Goal: Task Accomplishment & Management: Use online tool/utility

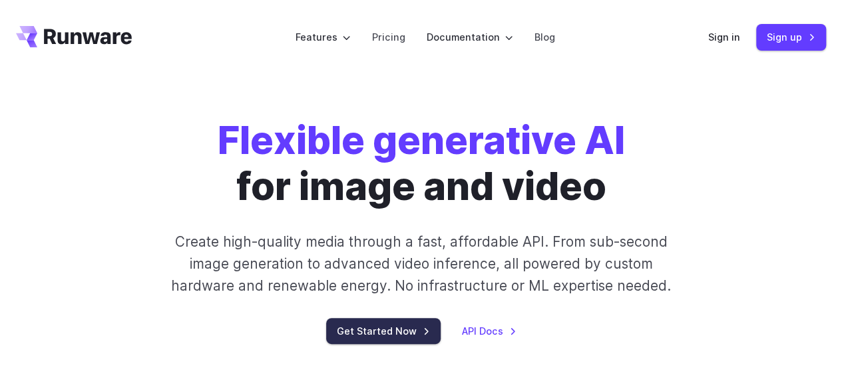
click at [372, 332] on link "Get Started Now" at bounding box center [383, 331] width 115 height 26
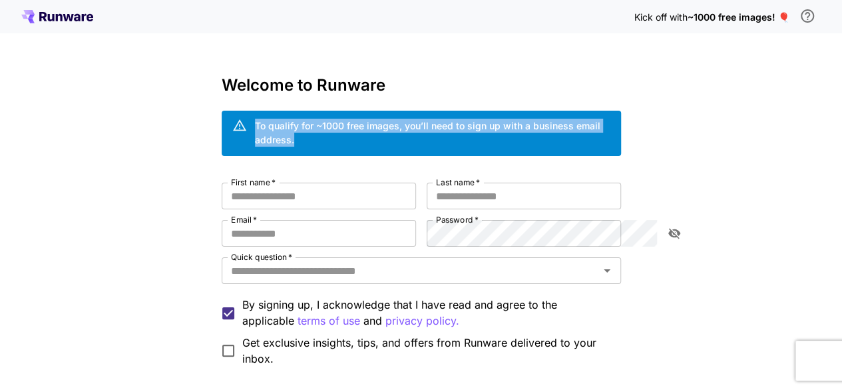
drag, startPoint x: 183, startPoint y: 125, endPoint x: 622, endPoint y: 127, distance: 438.8
click at [621, 127] on div "To qualify for ~1000 free images, you’ll need to sign up with a business email …" at bounding box center [422, 133] width 400 height 45
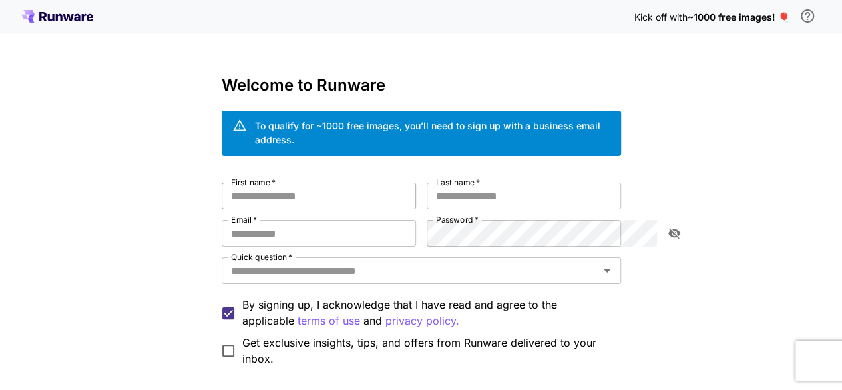
click at [305, 182] on input "First name   *" at bounding box center [319, 195] width 194 height 27
click at [754, 18] on span "~1000 free images! 🎈" at bounding box center [738, 16] width 102 height 11
click at [322, 182] on input "First name   *" at bounding box center [319, 195] width 194 height 27
type input "*****"
click at [518, 188] on input "Last name   *" at bounding box center [524, 195] width 194 height 27
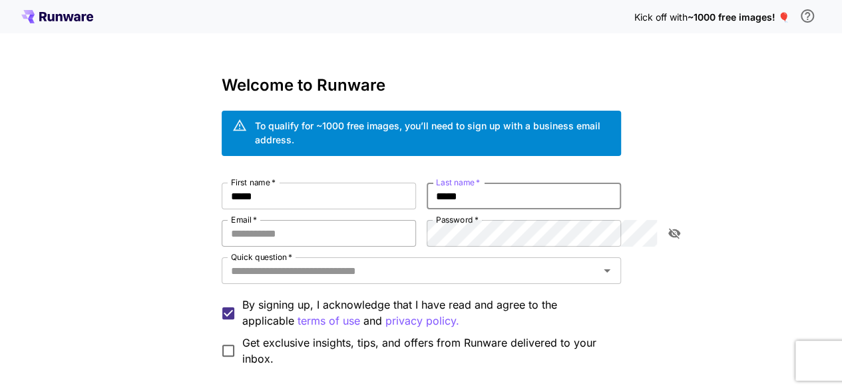
type input "*****"
click at [267, 225] on input "Email   *" at bounding box center [319, 233] width 194 height 27
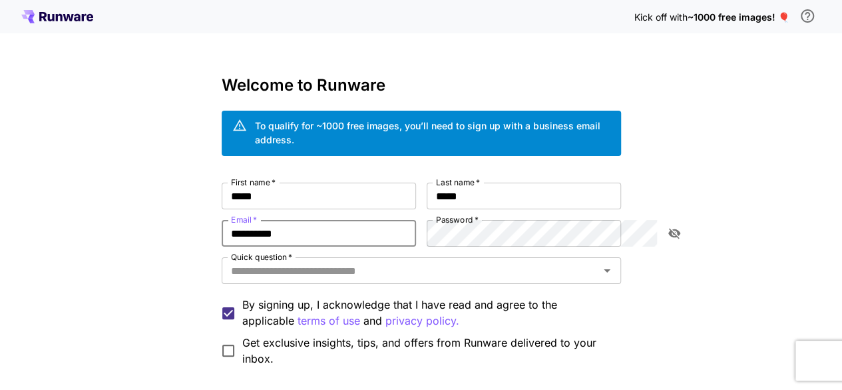
type input "**********"
drag, startPoint x: 246, startPoint y: 226, endPoint x: 150, endPoint y: 212, distance: 96.2
click at [150, 212] on div "**********" at bounding box center [421, 259] width 842 height 519
type input "*"
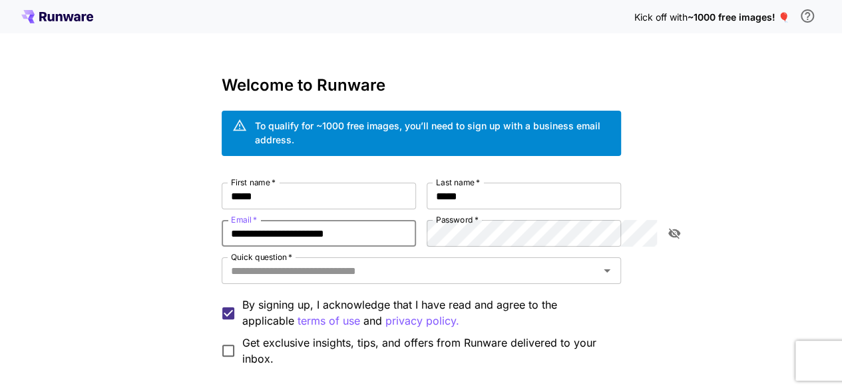
type input "**********"
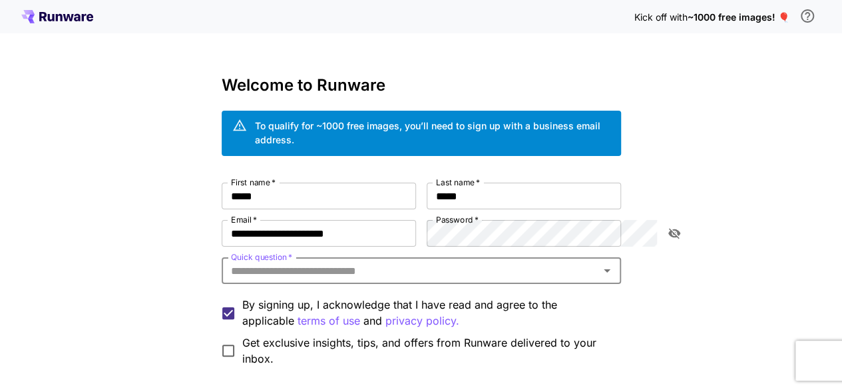
click at [457, 266] on div "Quick question   *" at bounding box center [422, 270] width 400 height 27
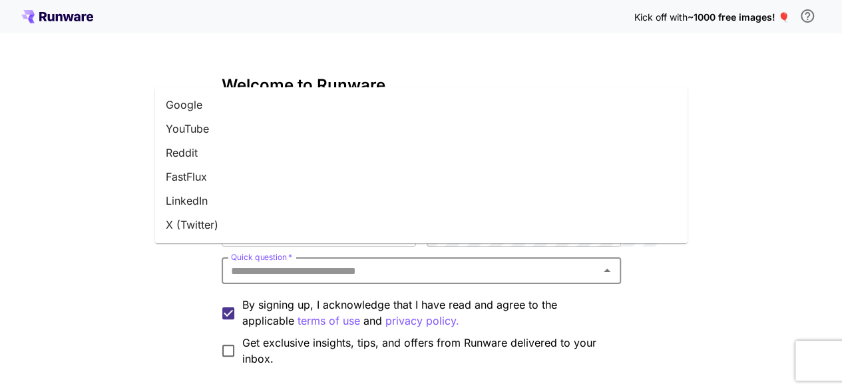
click at [247, 127] on li "YouTube" at bounding box center [421, 129] width 533 height 24
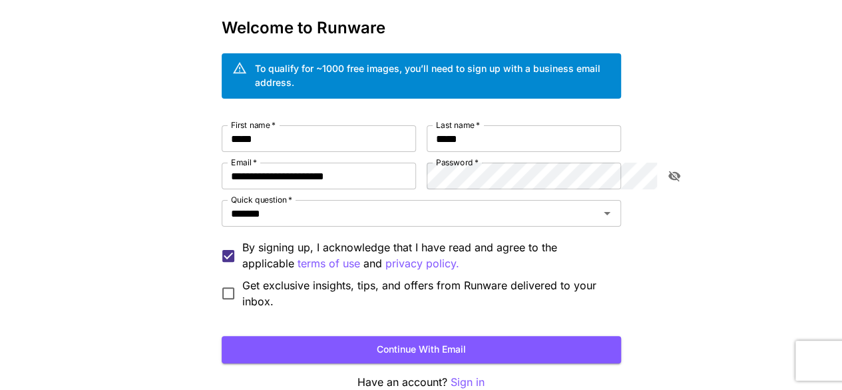
scroll to position [111, 0]
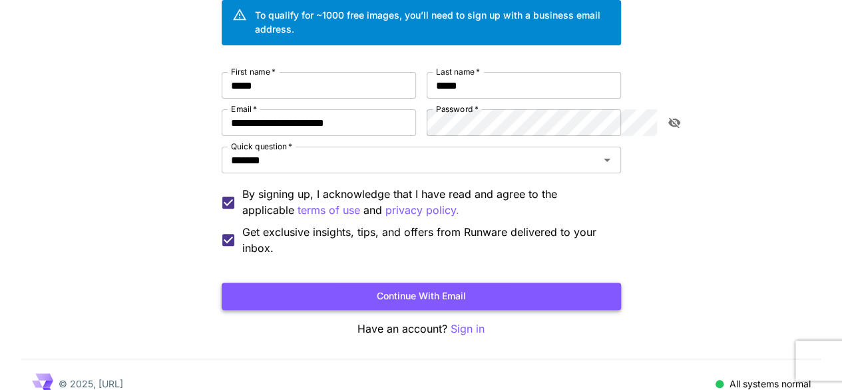
click at [348, 282] on button "Continue with email" at bounding box center [422, 295] width 400 height 27
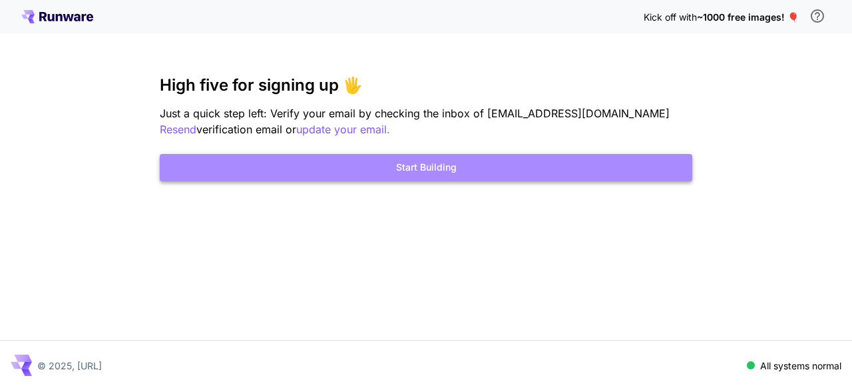
click at [426, 172] on button "Start Building" at bounding box center [426, 167] width 533 height 27
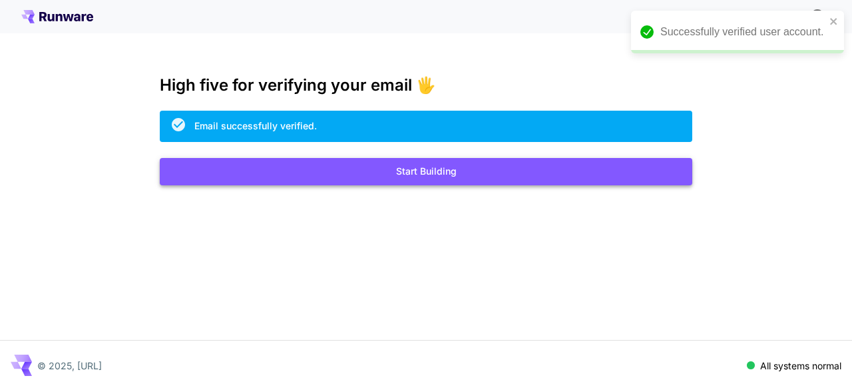
click at [452, 178] on button "Start Building" at bounding box center [426, 171] width 533 height 27
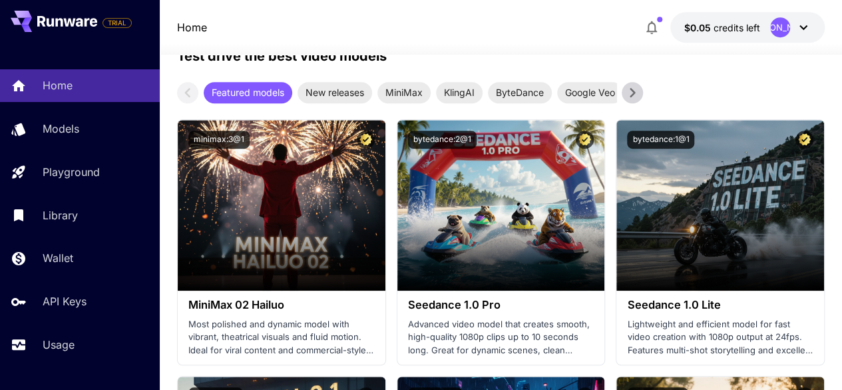
scroll to position [400, 0]
click at [638, 95] on icon at bounding box center [633, 93] width 20 height 20
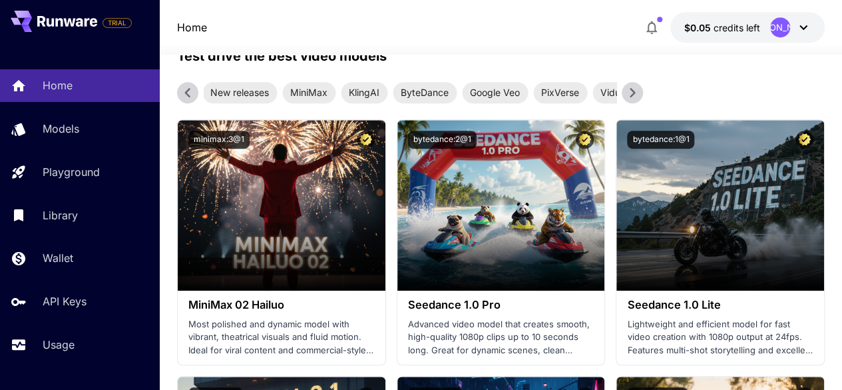
click at [637, 95] on icon at bounding box center [633, 93] width 20 height 20
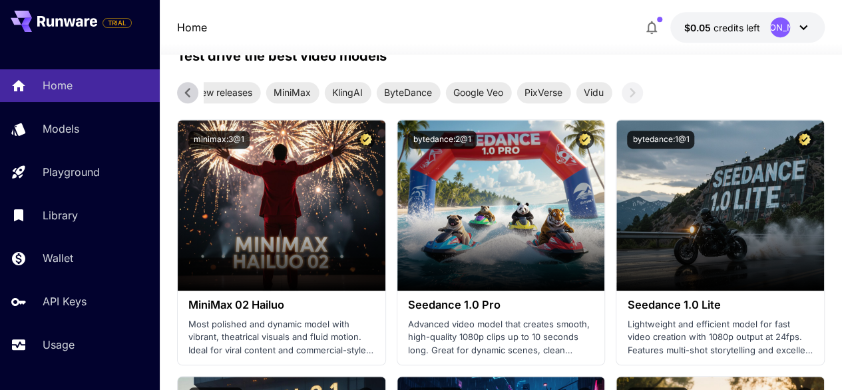
click at [180, 90] on icon at bounding box center [188, 93] width 20 height 20
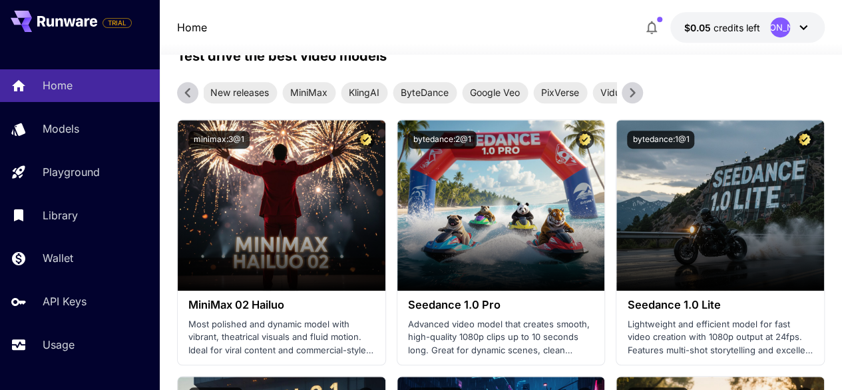
click at [180, 90] on icon at bounding box center [188, 93] width 20 height 20
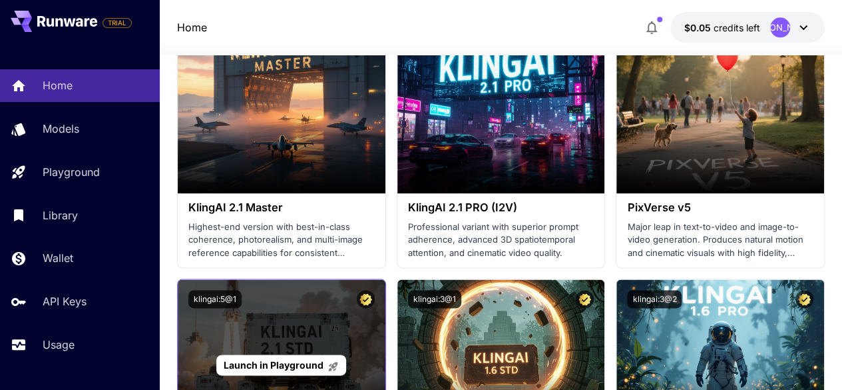
scroll to position [732, 0]
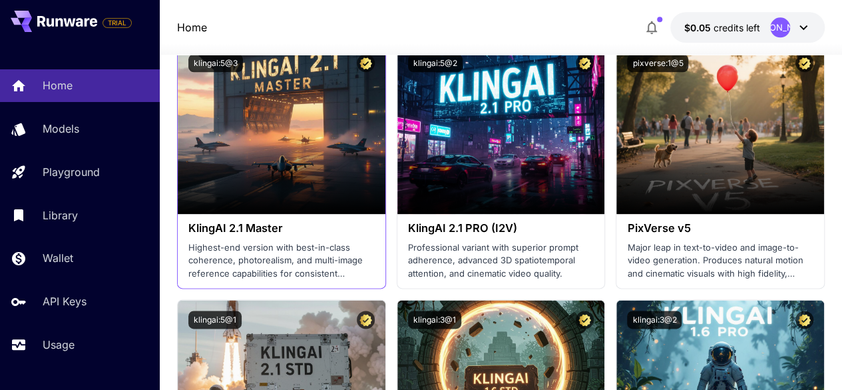
click at [345, 232] on h3 "KlingAI 2.1 Master" at bounding box center [281, 228] width 186 height 13
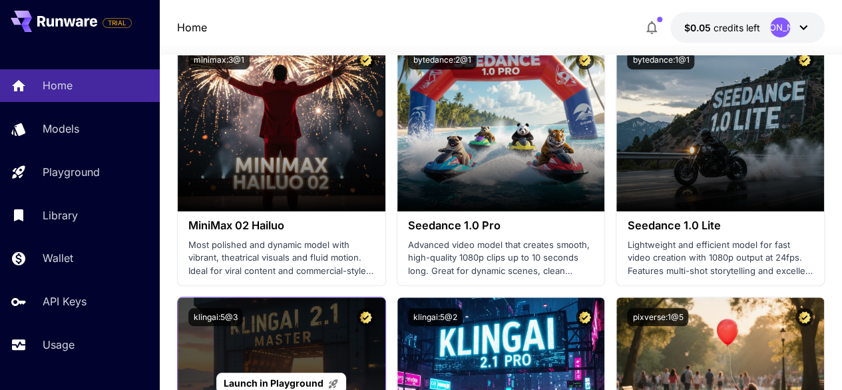
scroll to position [466, 0]
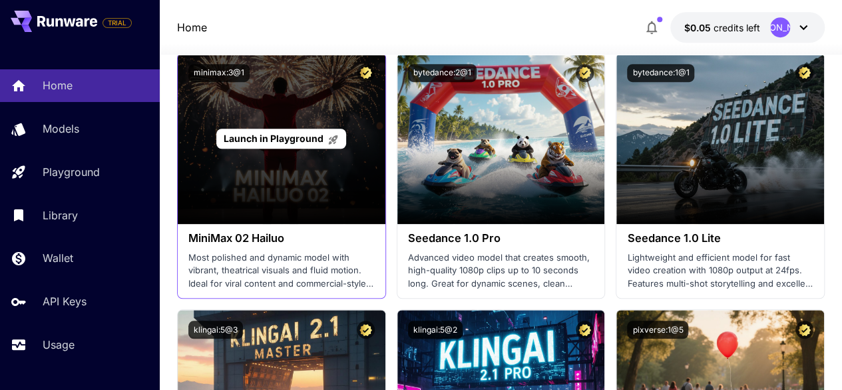
click at [314, 144] on p "Launch in Playground" at bounding box center [281, 138] width 115 height 14
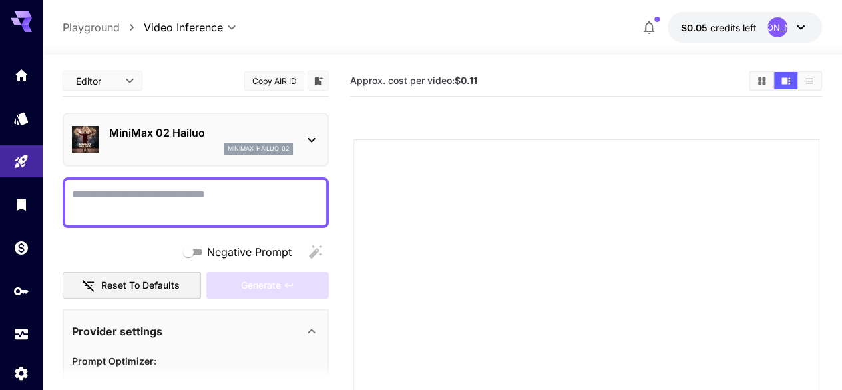
click at [233, 205] on textarea "Negative Prompt" at bounding box center [196, 202] width 248 height 32
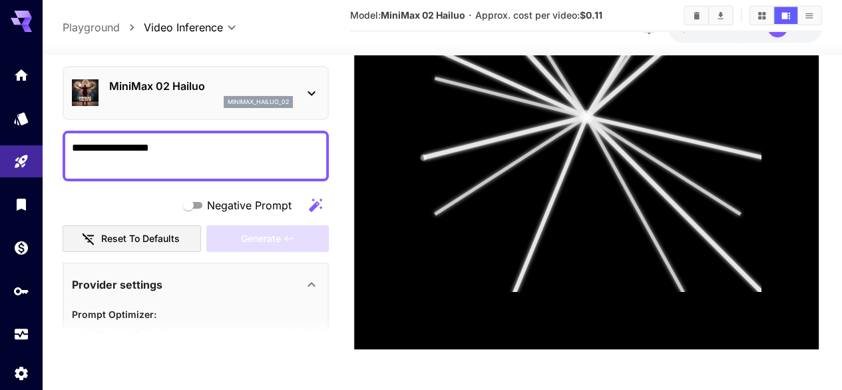
scroll to position [425, 0]
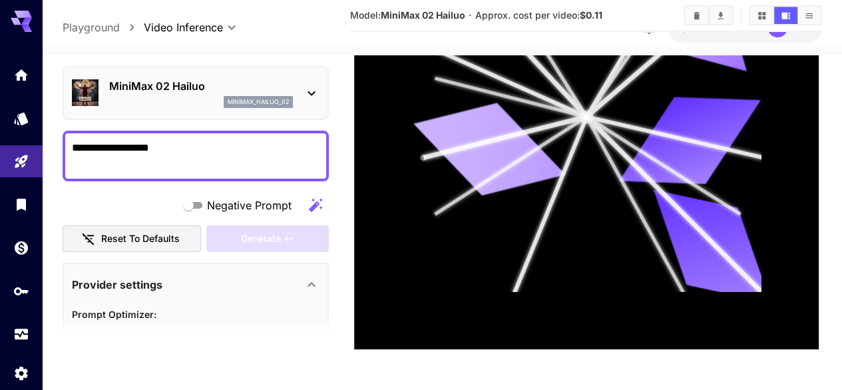
click at [101, 149] on textarea "**********" at bounding box center [196, 155] width 248 height 32
click at [258, 160] on textarea "**********" at bounding box center [196, 155] width 248 height 32
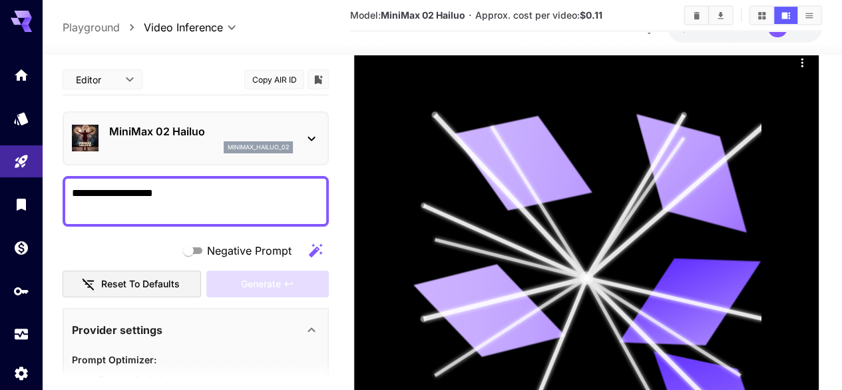
scroll to position [226, 0]
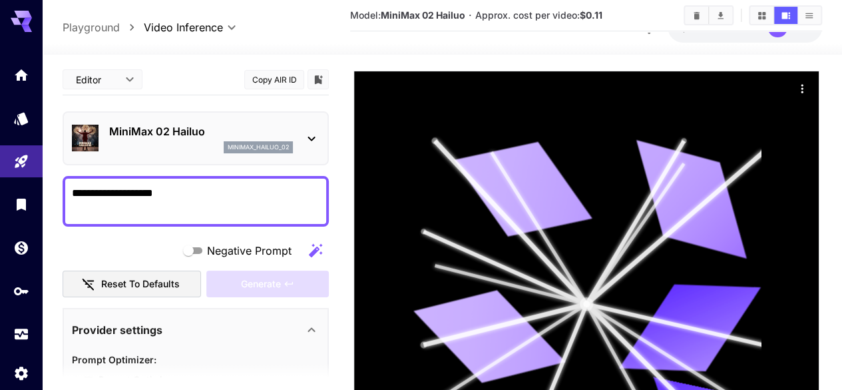
type textarea "**********"
click at [309, 140] on icon at bounding box center [312, 139] width 16 height 16
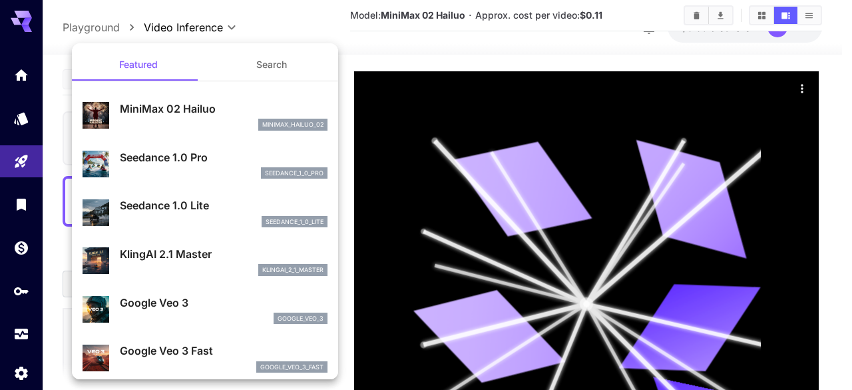
click at [174, 163] on p "Seedance 1.0 Pro" at bounding box center [224, 157] width 208 height 16
type input "**********"
type input "***"
type input "*"
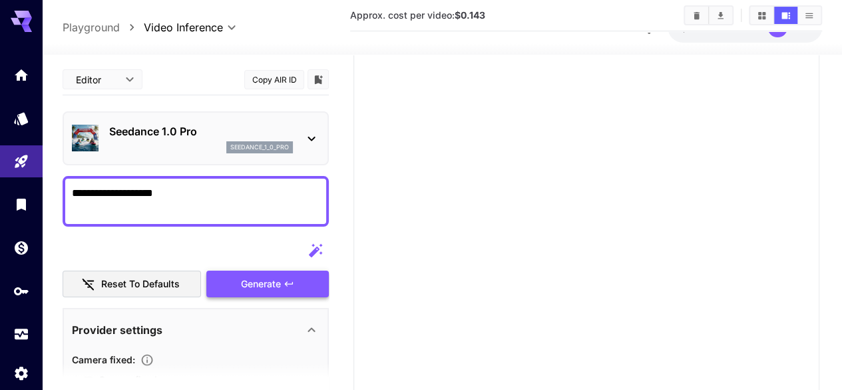
click at [264, 286] on div "Generate" at bounding box center [267, 283] width 123 height 27
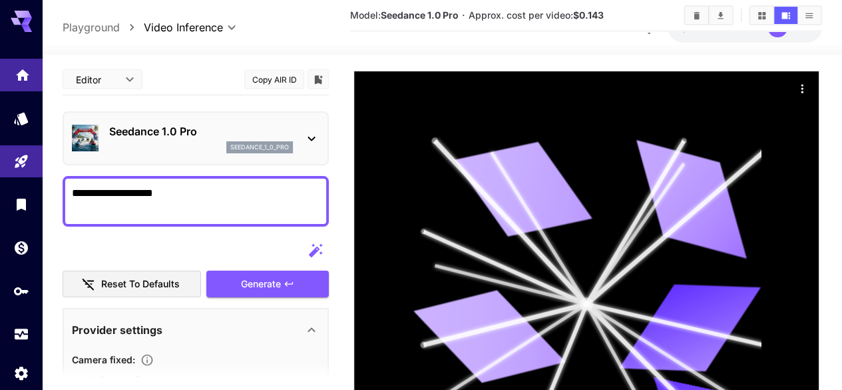
click at [25, 82] on link at bounding box center [21, 75] width 43 height 33
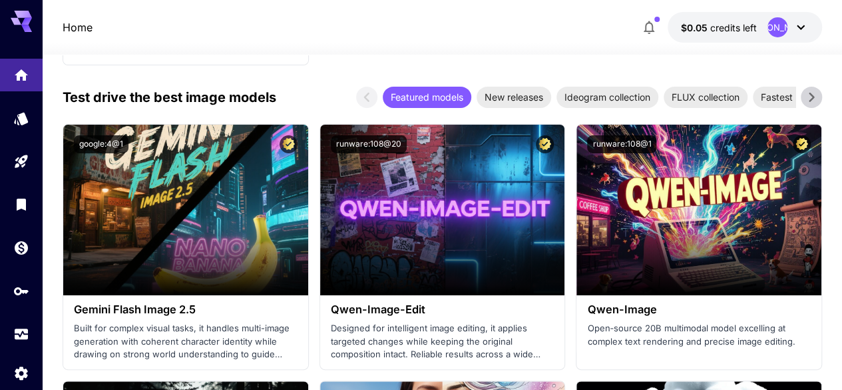
scroll to position [2290, 0]
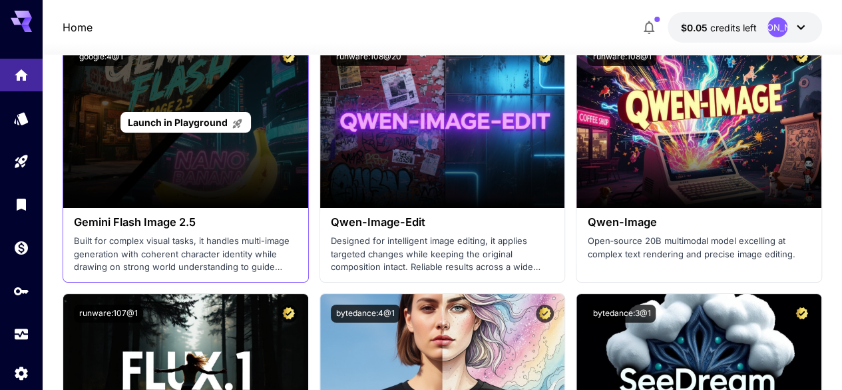
click at [178, 124] on span "Launch in Playground" at bounding box center [178, 122] width 100 height 11
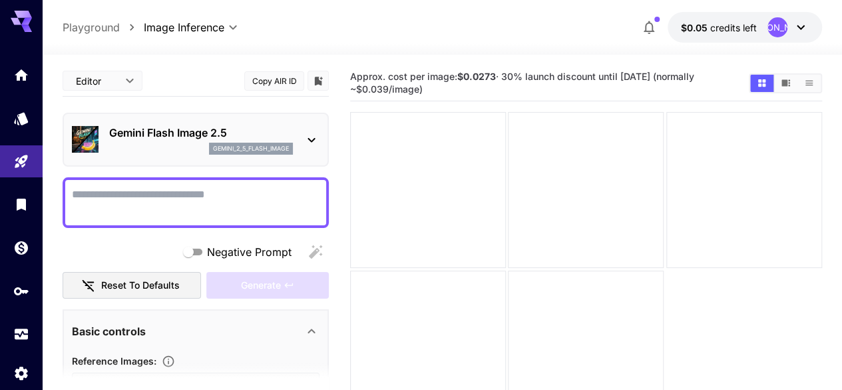
click at [153, 203] on textarea "Negative Prompt" at bounding box center [196, 202] width 248 height 32
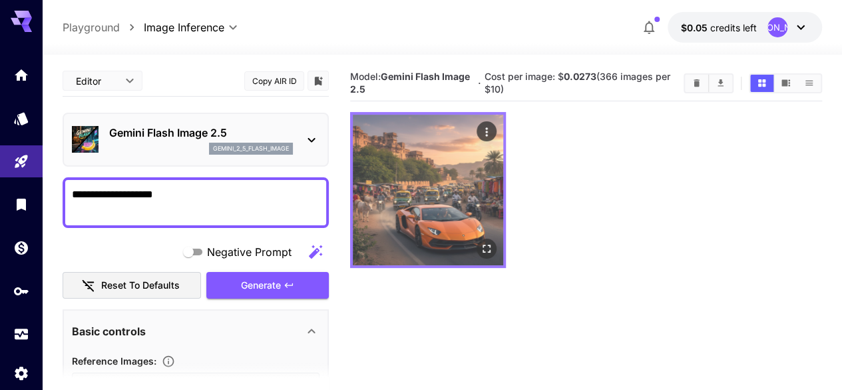
click at [413, 164] on img at bounding box center [428, 190] width 150 height 150
click at [480, 242] on icon "Open in fullscreen" at bounding box center [486, 248] width 13 height 13
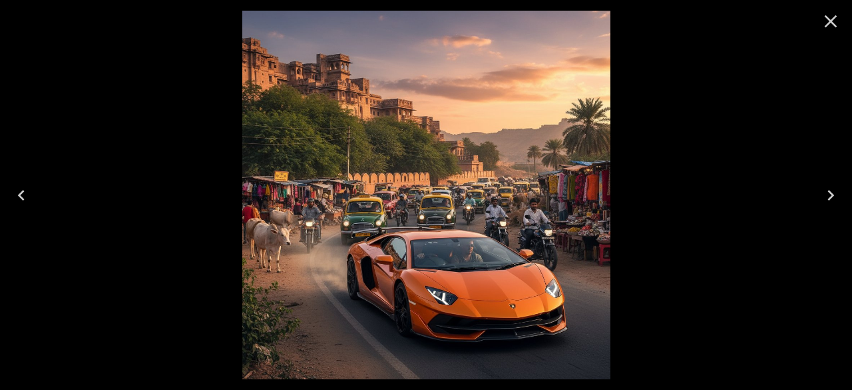
click at [836, 25] on icon "Close" at bounding box center [831, 21] width 13 height 13
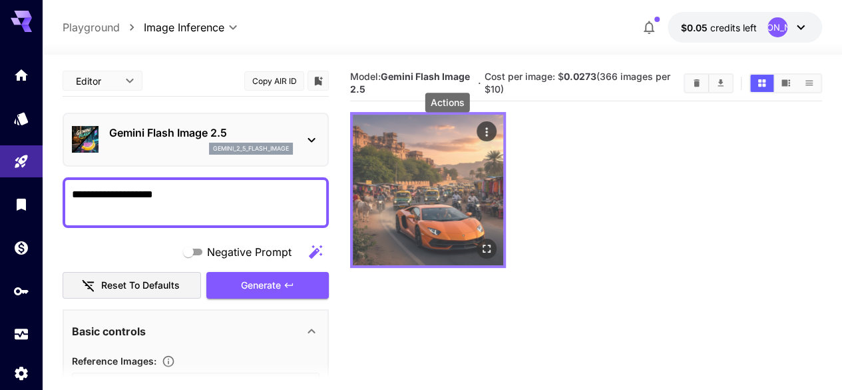
click at [480, 126] on icon "Actions" at bounding box center [486, 131] width 13 height 13
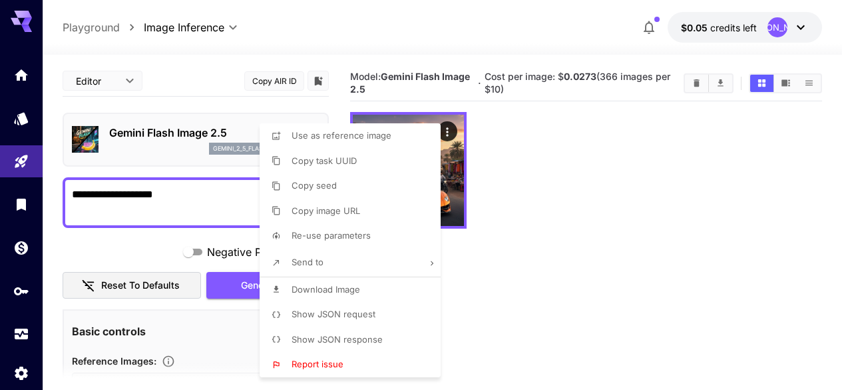
click at [725, 84] on div at bounding box center [426, 195] width 852 height 390
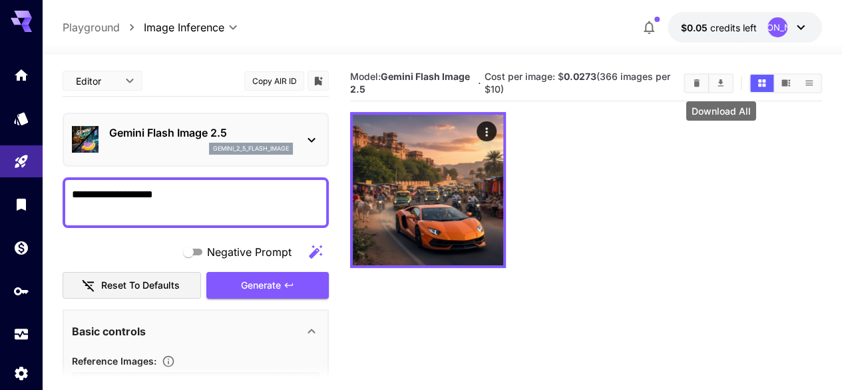
click at [722, 86] on icon "Download All" at bounding box center [721, 82] width 6 height 7
click at [743, 33] on p "$0.05 credits left" at bounding box center [719, 28] width 76 height 14
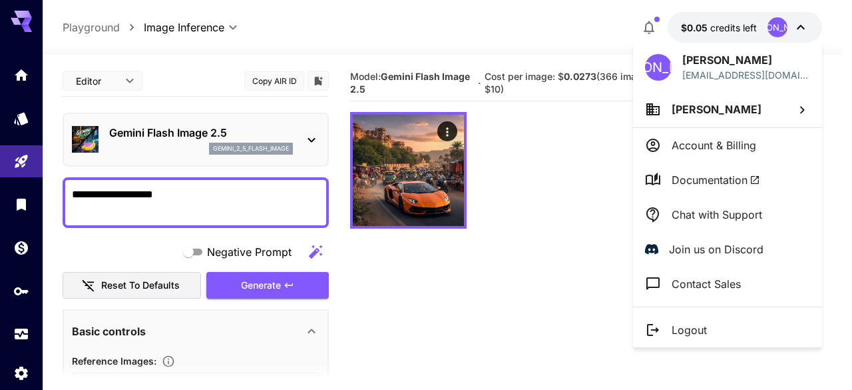
click at [743, 33] on div at bounding box center [426, 195] width 852 height 390
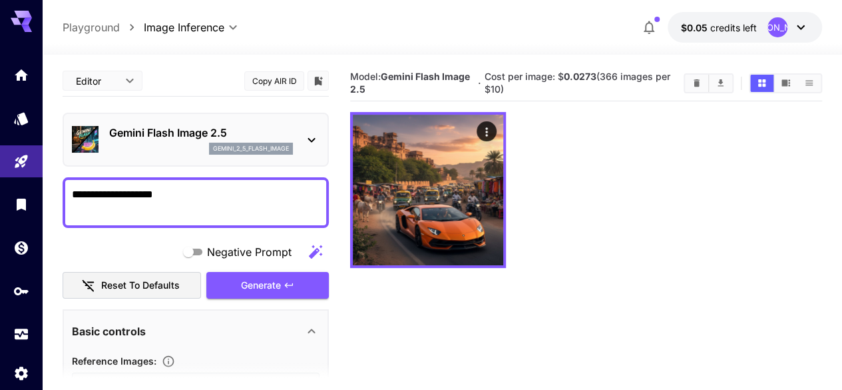
click at [216, 196] on textarea "**********" at bounding box center [196, 202] width 248 height 32
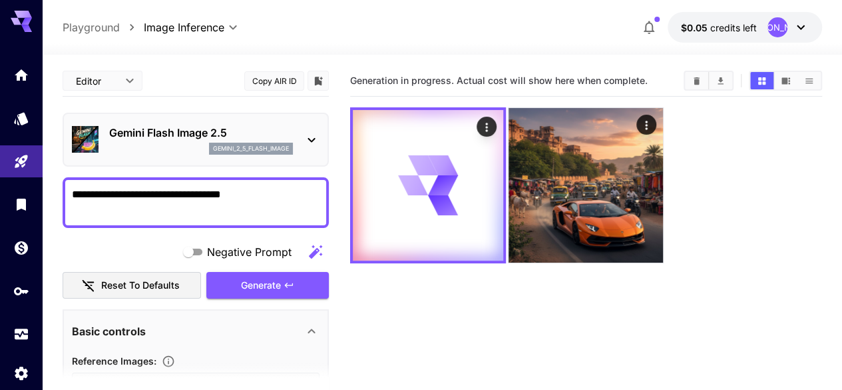
type textarea "**********"
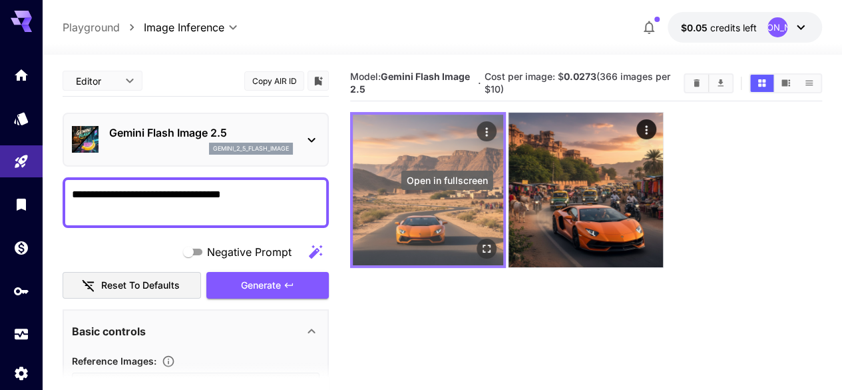
click at [480, 242] on icon "Open in fullscreen" at bounding box center [486, 248] width 13 height 13
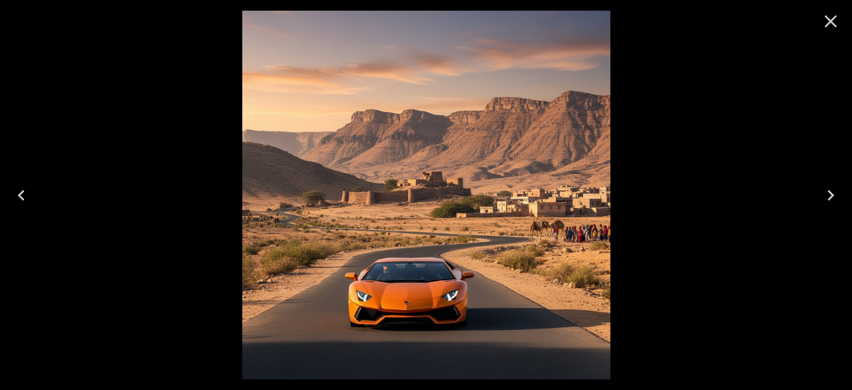
click at [822, 18] on icon "Close" at bounding box center [830, 21] width 21 height 21
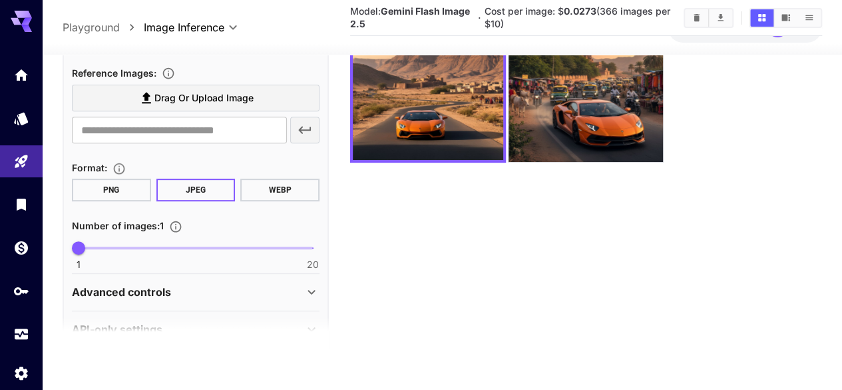
scroll to position [271, 0]
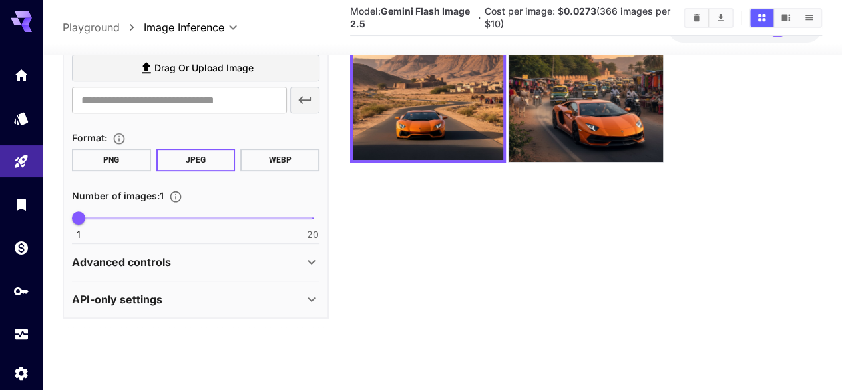
click at [236, 304] on div "API-only settings" at bounding box center [188, 299] width 232 height 16
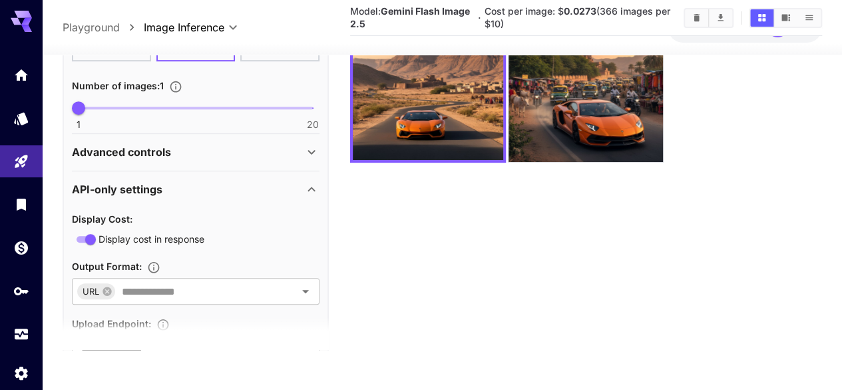
scroll to position [384, 0]
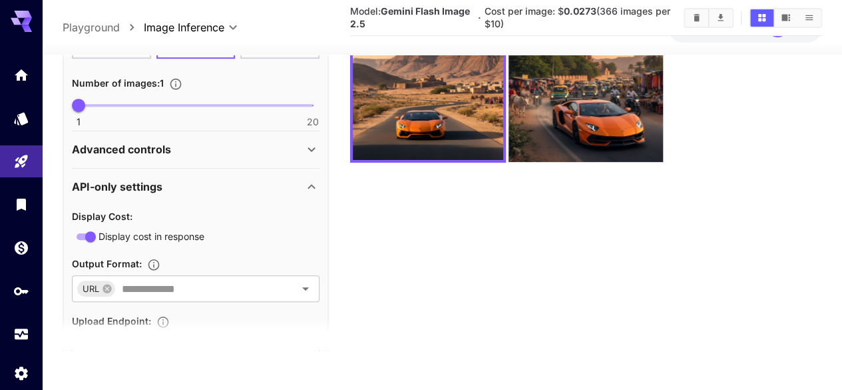
click at [243, 156] on div "Advanced controls" at bounding box center [196, 149] width 248 height 32
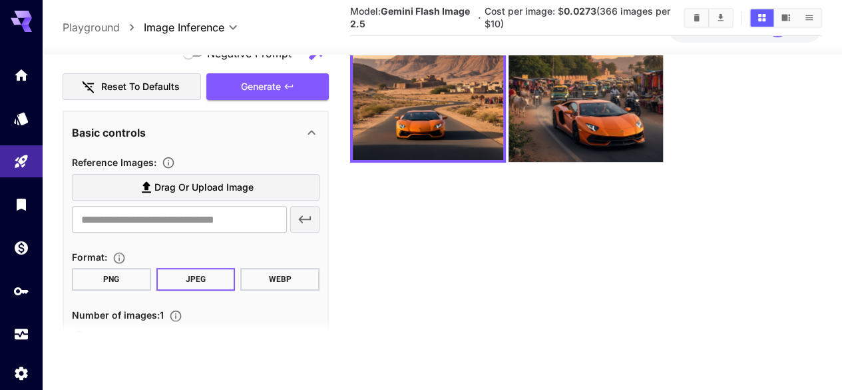
scroll to position [200, 0]
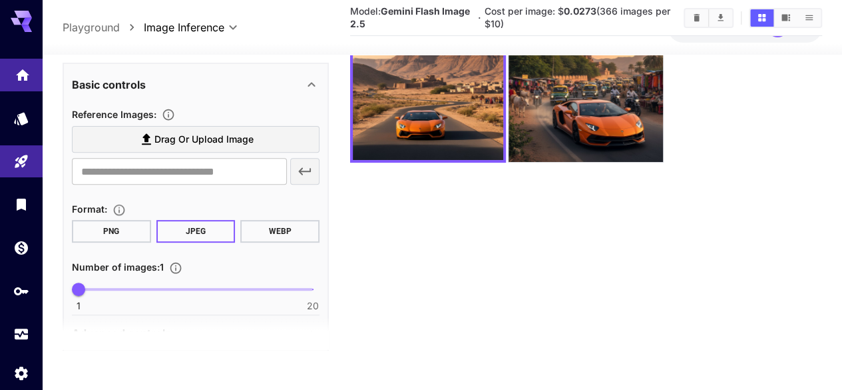
drag, startPoint x: 20, startPoint y: 71, endPoint x: 28, endPoint y: 76, distance: 9.3
click at [20, 71] on icon "Home" at bounding box center [22, 70] width 13 height 11
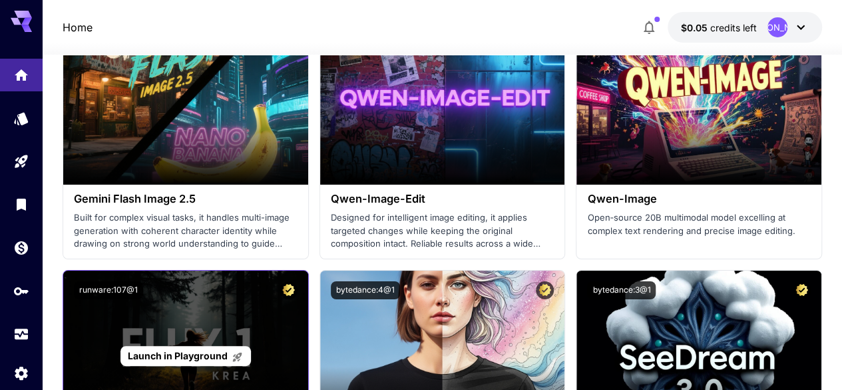
scroll to position [2303, 0]
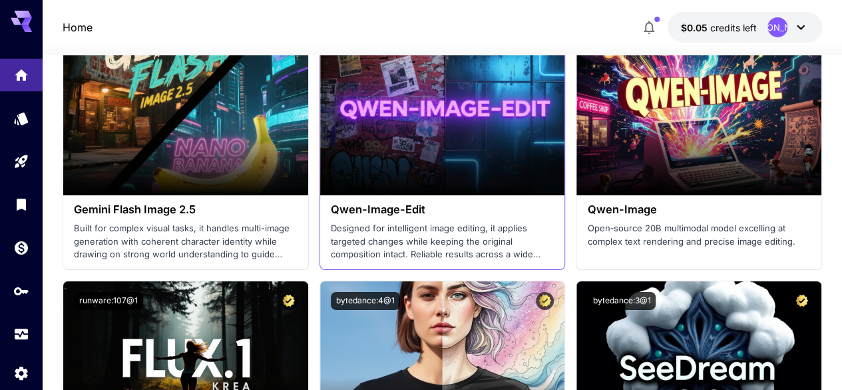
click at [408, 224] on p "Designed for intelligent image editing, it applies targeted changes while keepi…" at bounding box center [443, 241] width 224 height 39
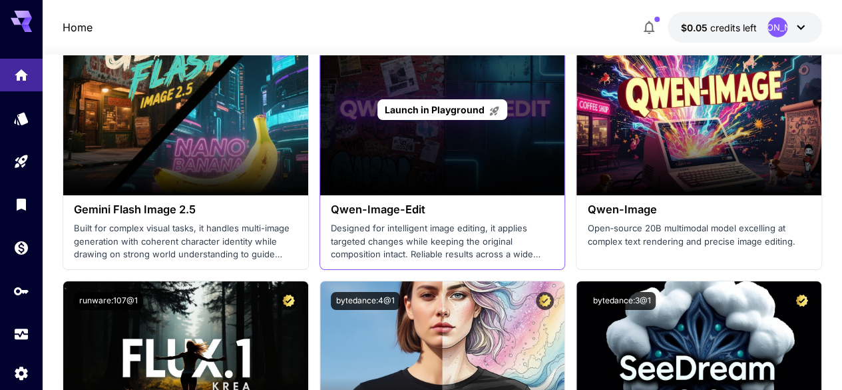
click at [420, 107] on span "Launch in Playground" at bounding box center [435, 109] width 100 height 11
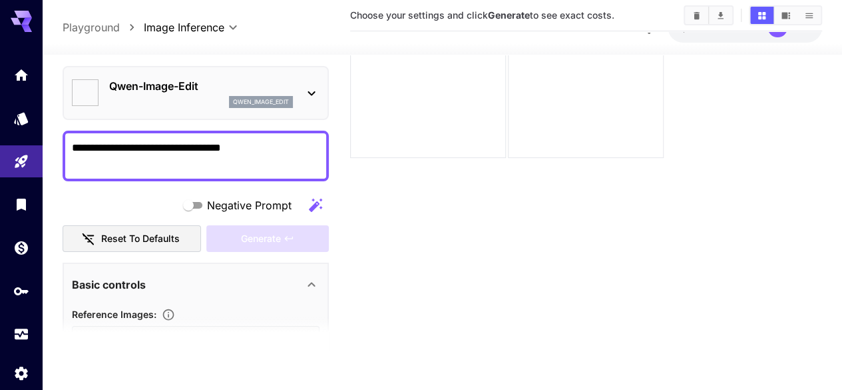
type input "*****"
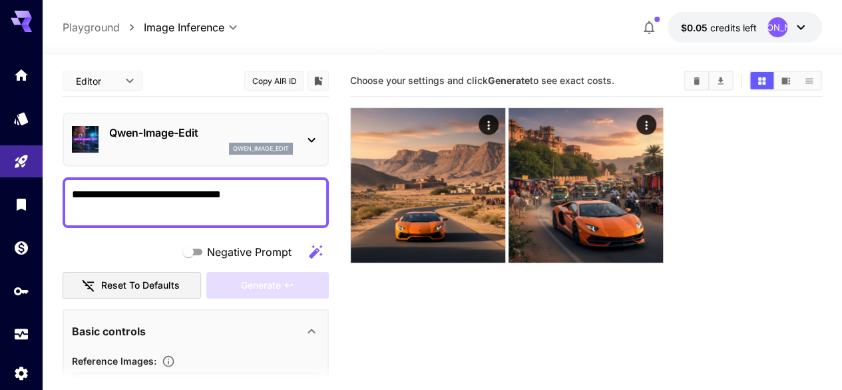
click at [322, 146] on div "Qwen-Image-Edit qwen_image_edit" at bounding box center [196, 140] width 266 height 54
drag, startPoint x: 619, startPoint y: 78, endPoint x: 352, endPoint y: 84, distance: 267.1
click at [352, 84] on section "Choose your settings and click Generate to see exact costs." at bounding box center [511, 81] width 323 height 13
click at [312, 154] on div "Qwen-Image-Edit qwen_image_edit" at bounding box center [196, 139] width 248 height 41
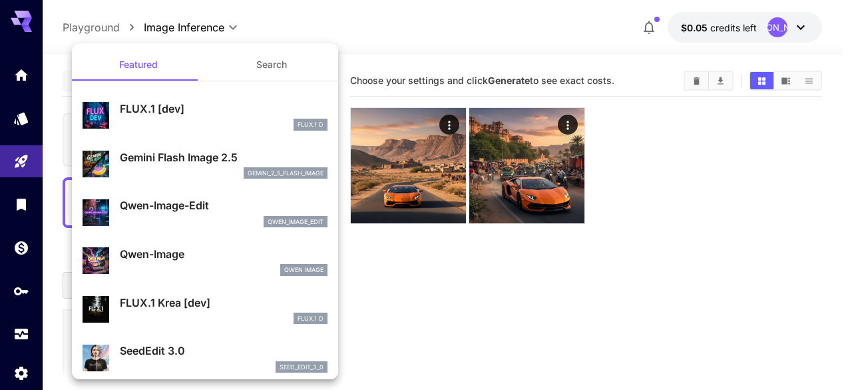
click at [199, 129] on div "FLUX.1 D" at bounding box center [224, 125] width 208 height 12
type input "**"
type input "***"
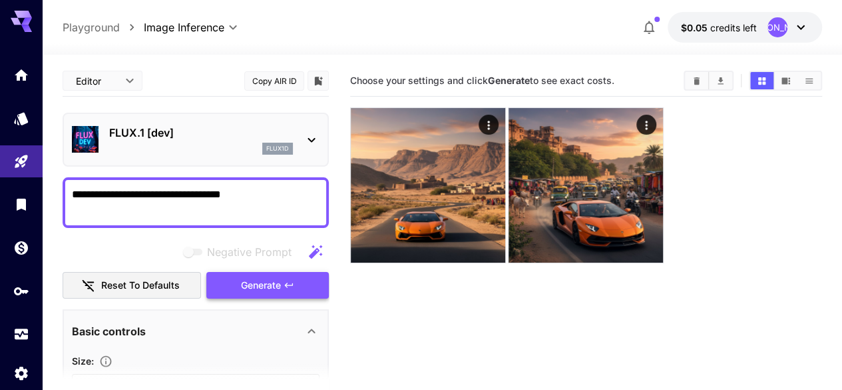
click at [264, 286] on span "Generate" at bounding box center [261, 285] width 40 height 17
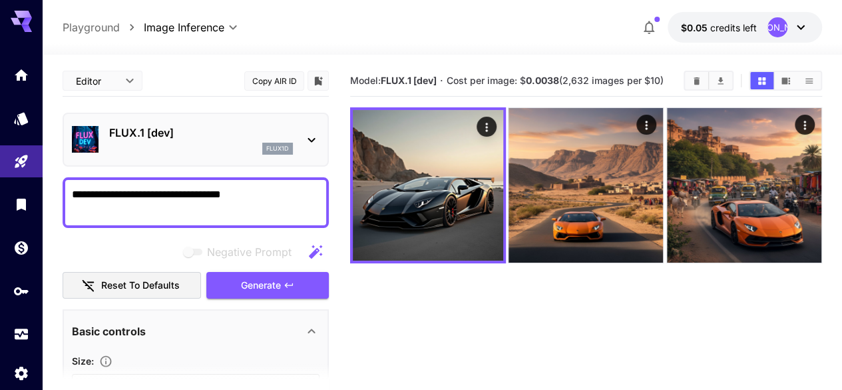
drag, startPoint x: 274, startPoint y: 194, endPoint x: 165, endPoint y: 200, distance: 108.7
click at [165, 200] on textarea "**********" at bounding box center [196, 202] width 248 height 32
type textarea "**********"
drag, startPoint x: 666, startPoint y: 81, endPoint x: 529, endPoint y: 82, distance: 137.2
click at [529, 82] on span "Cost per image: $ 0.0038 (2,632 images per $10)" at bounding box center [555, 80] width 217 height 11
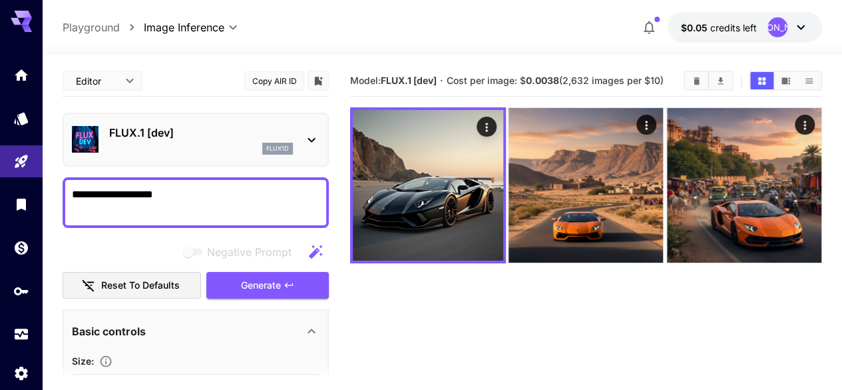
click at [316, 130] on div "FLUX.1 [dev] flux1d" at bounding box center [196, 139] width 248 height 41
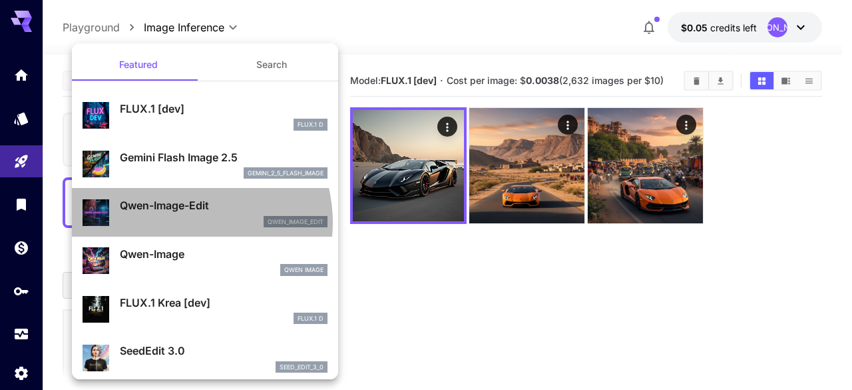
click at [185, 222] on div "qwen_image_edit" at bounding box center [224, 222] width 208 height 12
type input "*"
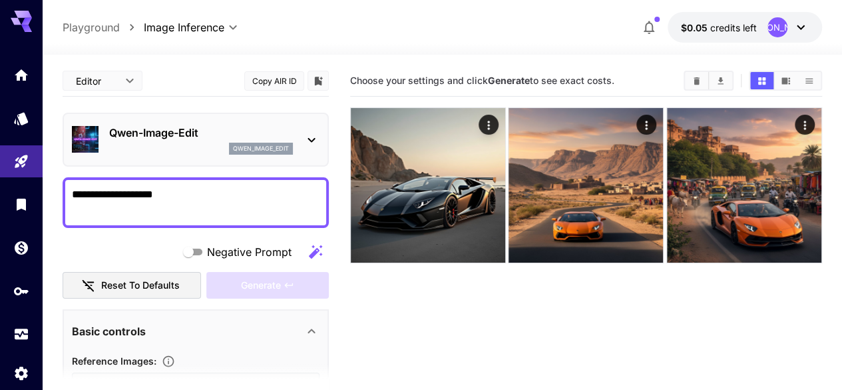
click at [255, 140] on div "Qwen-Image-Edit qwen_image_edit" at bounding box center [201, 140] width 184 height 30
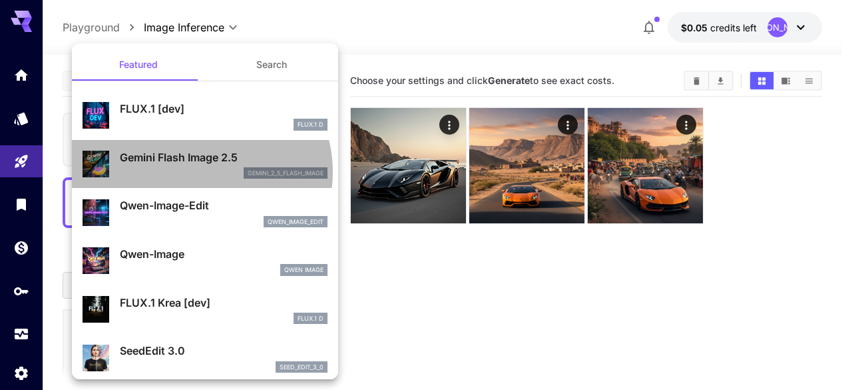
click at [198, 171] on div "gemini_2_5_flash_image" at bounding box center [224, 173] width 208 height 12
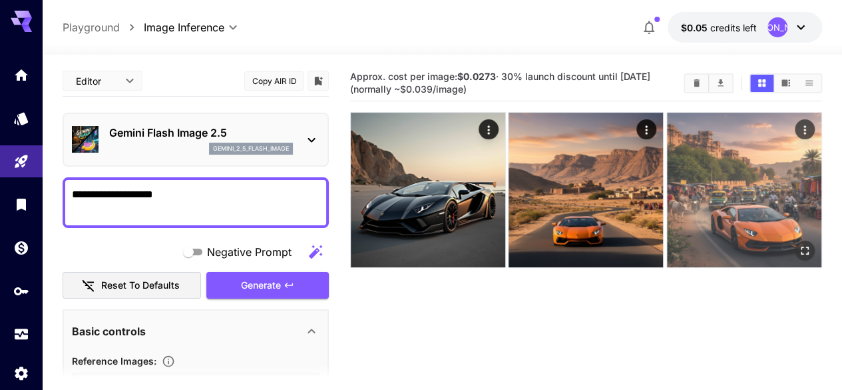
click at [667, 175] on img at bounding box center [744, 190] width 154 height 154
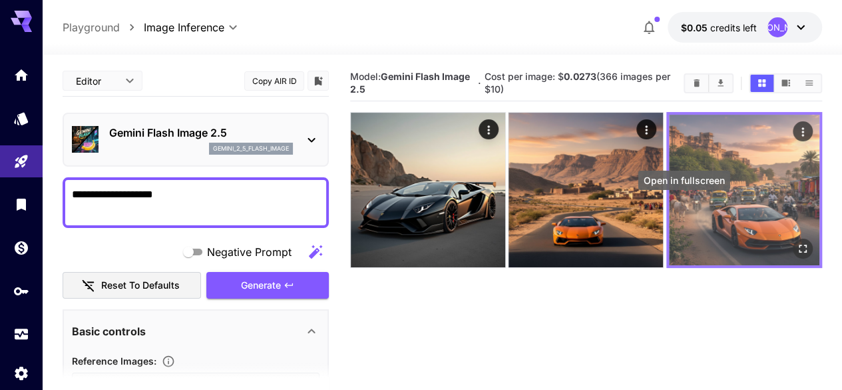
click at [796, 242] on icon "Open in fullscreen" at bounding box center [802, 248] width 13 height 13
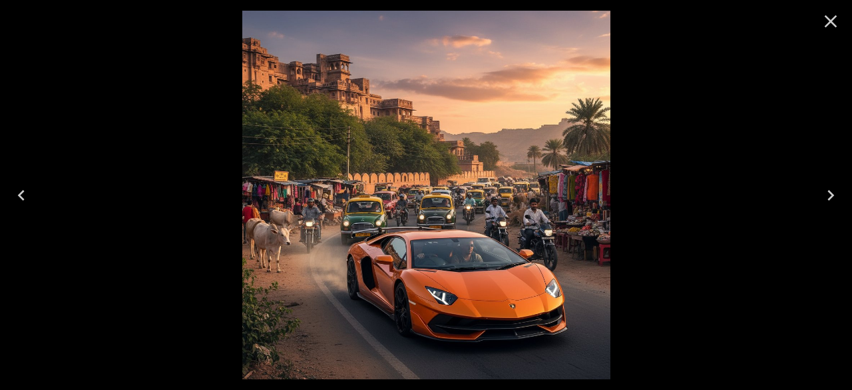
click at [518, 156] on img at bounding box center [426, 195] width 368 height 368
click at [835, 30] on icon "Close" at bounding box center [830, 21] width 21 height 21
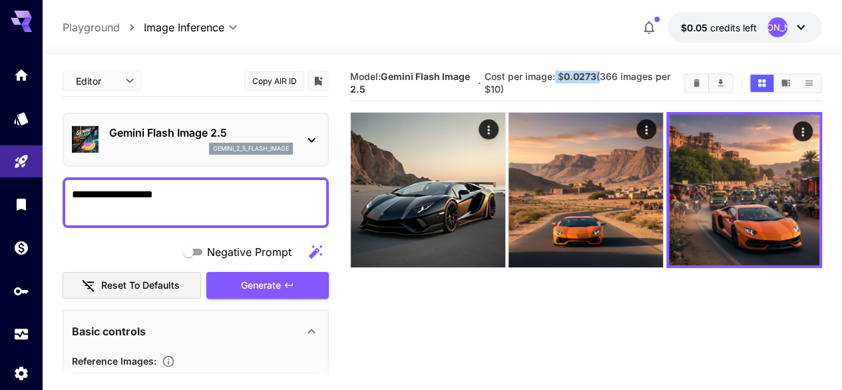
drag, startPoint x: 557, startPoint y: 73, endPoint x: 604, endPoint y: 78, distance: 47.5
click at [601, 74] on span "Cost per image: $ 0.0273 (366 images per $10)" at bounding box center [578, 83] width 186 height 24
click at [598, 77] on span "Cost per image: $ 0.0273 (366 images per $10)" at bounding box center [578, 83] width 186 height 24
drag, startPoint x: 604, startPoint y: 70, endPoint x: 620, endPoint y: 82, distance: 20.0
click at [620, 82] on h5 "Cost per image: $ 0.0273 (366 images per $10)" at bounding box center [579, 83] width 188 height 25
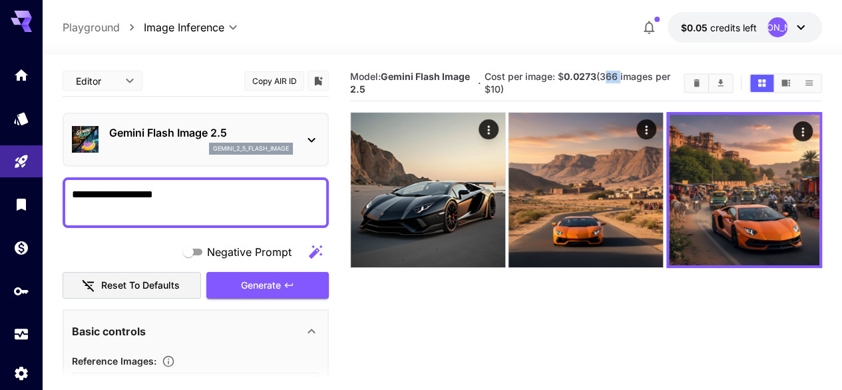
drag, startPoint x: 512, startPoint y: 87, endPoint x: 507, endPoint y: 75, distance: 12.2
click at [501, 73] on h5 "Cost per image: $ 0.0273 (366 images per $10)" at bounding box center [579, 83] width 188 height 25
click at [627, 71] on span "Cost per image: $ 0.0273 (366 images per $10)" at bounding box center [578, 83] width 186 height 24
click at [294, 152] on div "Gemini Flash Image 2.5 gemini_2_5_flash_image" at bounding box center [196, 139] width 248 height 41
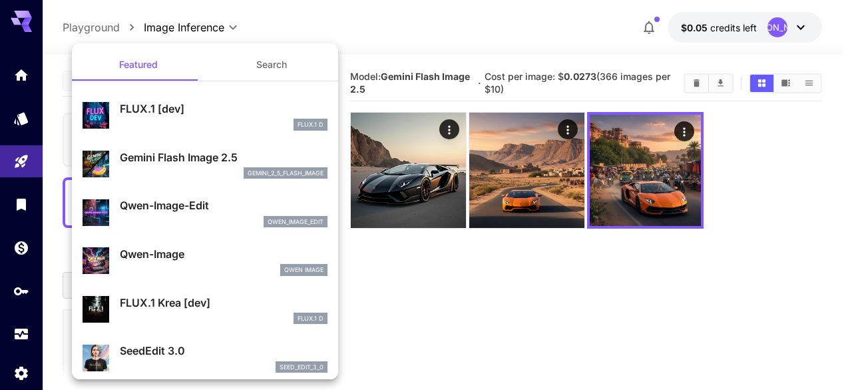
click at [232, 115] on p "FLUX.1 [dev]" at bounding box center [224, 109] width 208 height 16
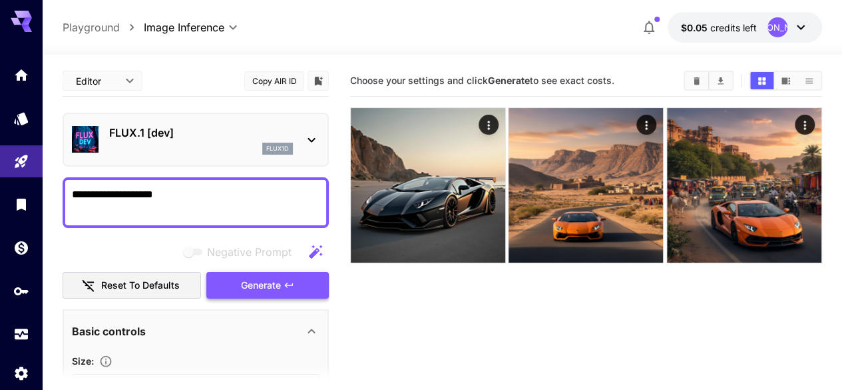
click at [254, 283] on span "Generate" at bounding box center [261, 285] width 40 height 17
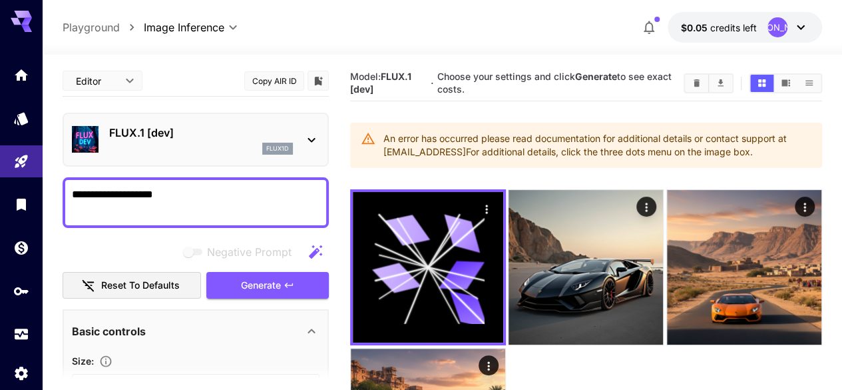
click at [270, 159] on div "FLUX.1 [dev] flux1d" at bounding box center [196, 140] width 266 height 54
click at [303, 140] on div "FLUX.1 [dev] flux1d" at bounding box center [196, 139] width 248 height 41
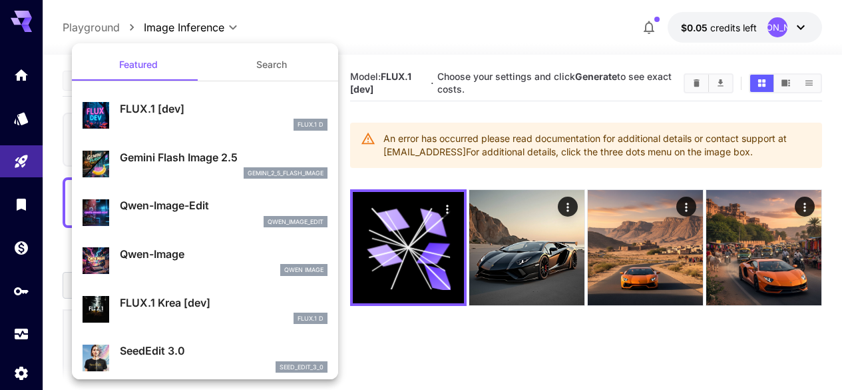
click at [200, 218] on div "qwen_image_edit" at bounding box center [224, 222] width 208 height 12
type input "*"
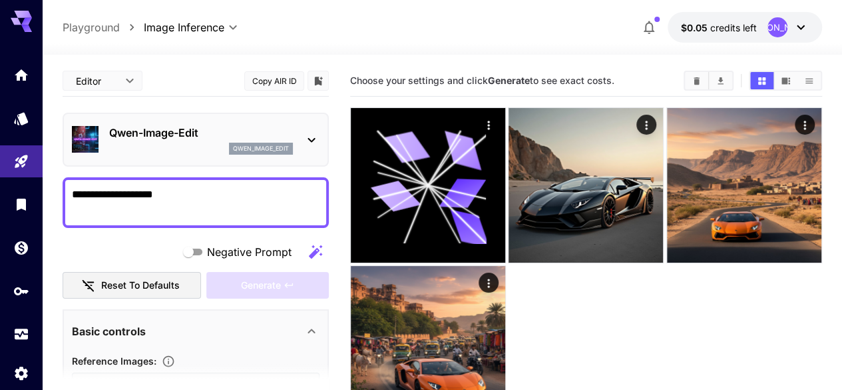
click at [230, 201] on textarea "**********" at bounding box center [196, 202] width 248 height 32
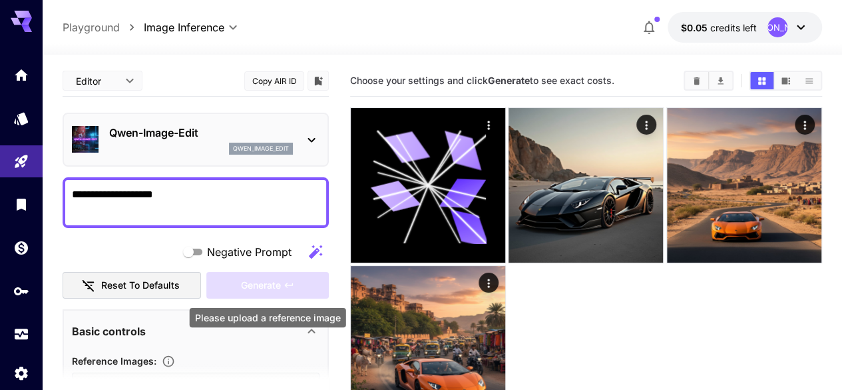
click at [276, 280] on div "Generate" at bounding box center [267, 285] width 123 height 27
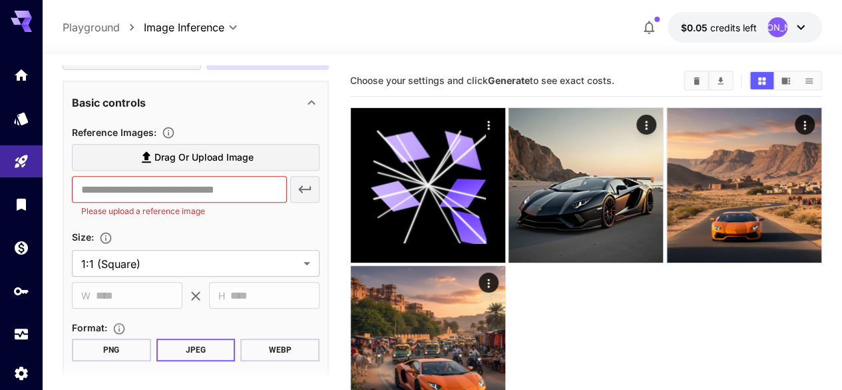
scroll to position [200, 0]
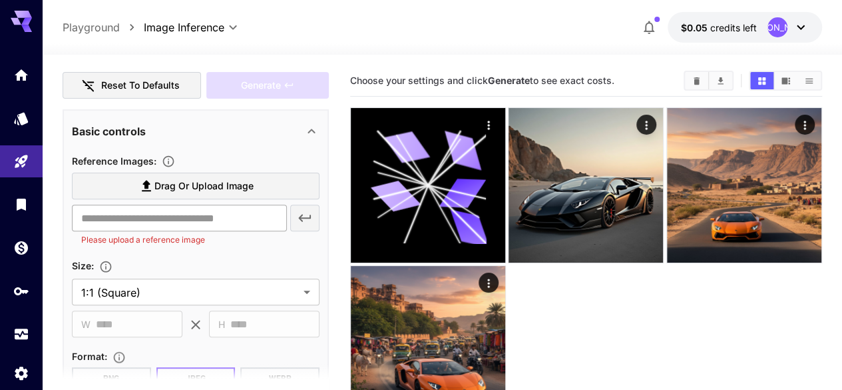
click at [234, 230] on input "text" at bounding box center [179, 217] width 215 height 27
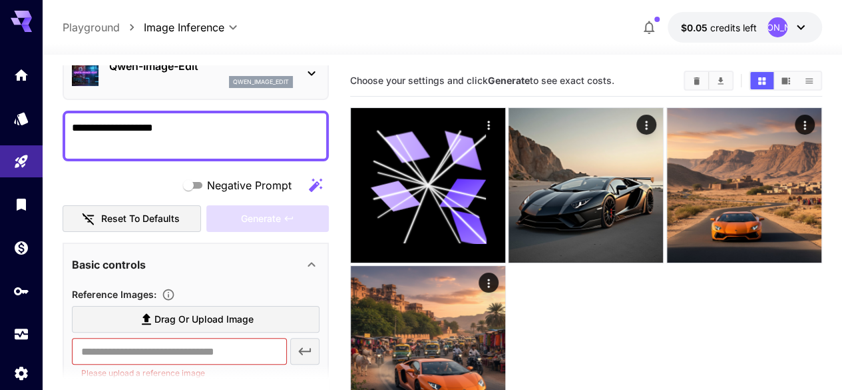
click at [305, 261] on icon at bounding box center [312, 264] width 16 height 16
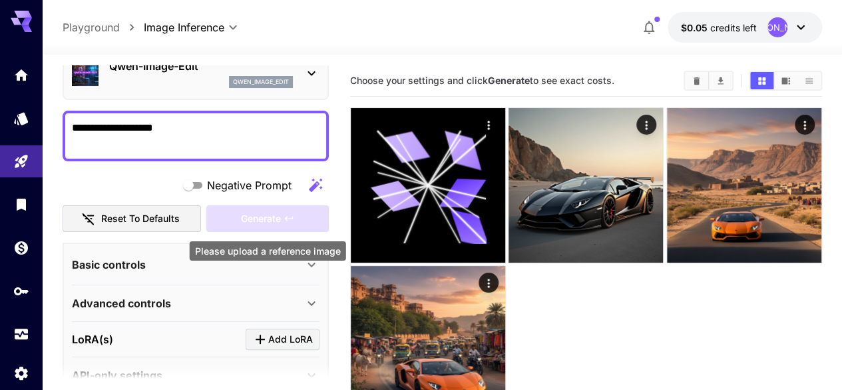
click at [268, 223] on div "Generate" at bounding box center [267, 218] width 123 height 27
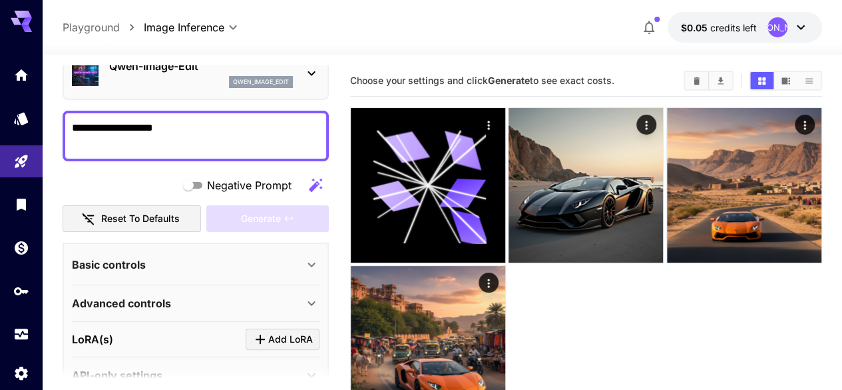
click at [256, 91] on div "Qwen-Image-Edit qwen_image_edit" at bounding box center [196, 73] width 248 height 41
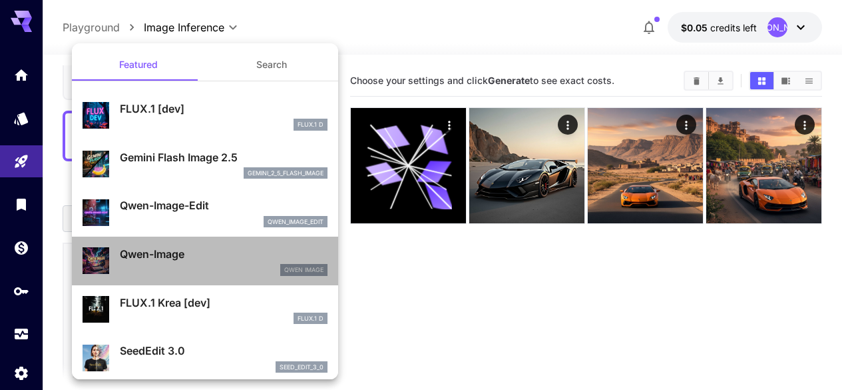
click at [220, 244] on div "Qwen-Image Qwen Image" at bounding box center [205, 260] width 245 height 41
type input "**"
type input "***"
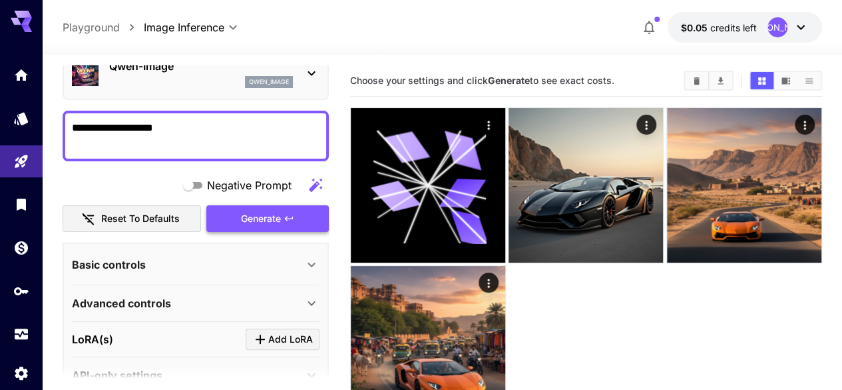
click at [285, 224] on button "Generate" at bounding box center [267, 218] width 123 height 27
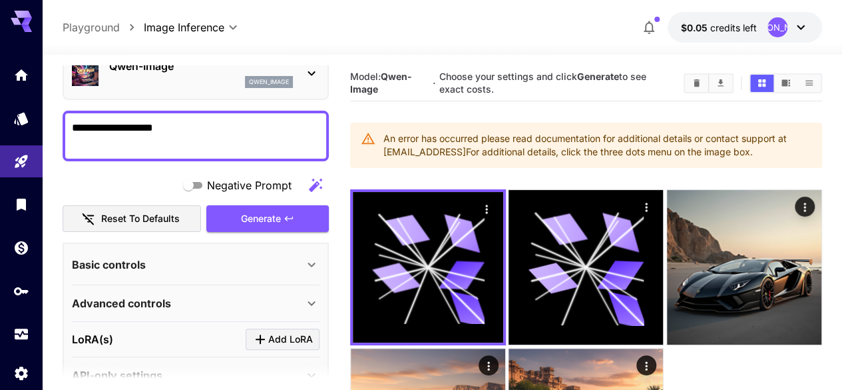
click at [735, 150] on div "An error has occurred please read documentation for additional details or conta…" at bounding box center [598, 145] width 428 height 37
click at [481, 154] on div "An error has occurred please read documentation for additional details or conta…" at bounding box center [598, 145] width 428 height 37
click at [376, 128] on div "An error has occurred please read documentation for additional details or conta…" at bounding box center [586, 145] width 472 height 45
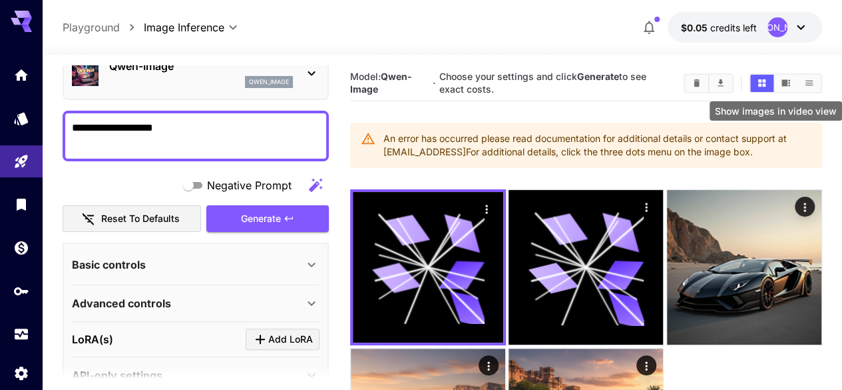
click at [783, 79] on icon "Show images in video view" at bounding box center [786, 83] width 10 height 10
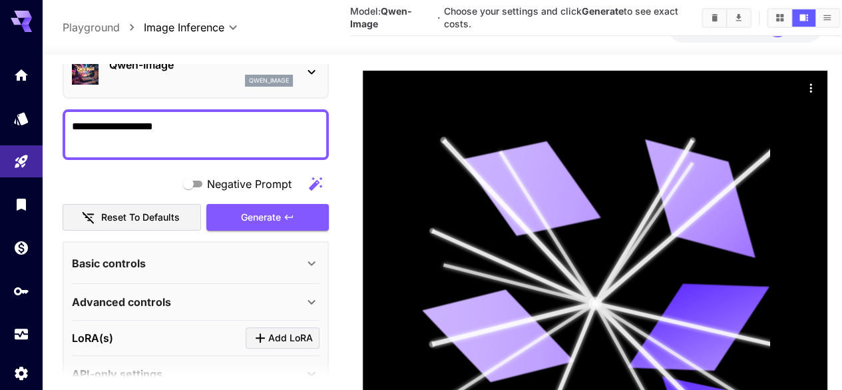
scroll to position [84, 0]
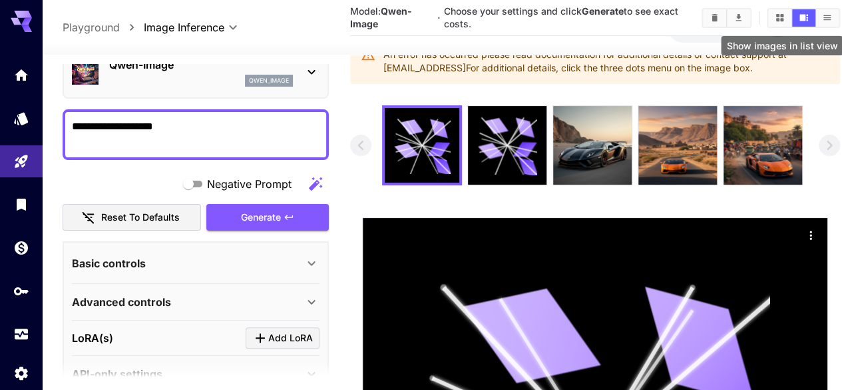
click at [817, 17] on button "Show images in list view" at bounding box center [827, 17] width 23 height 17
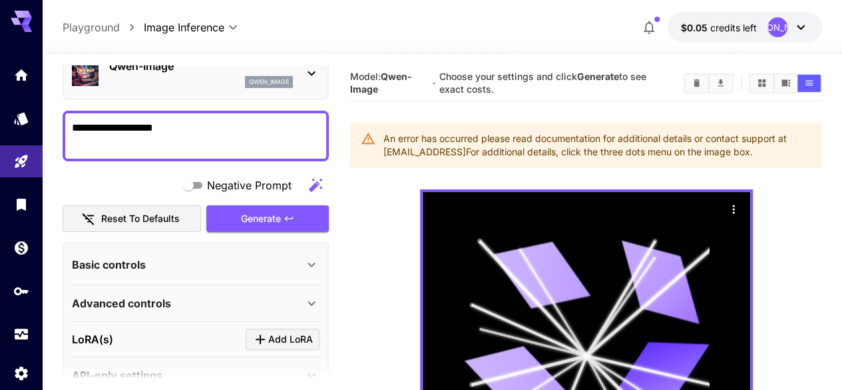
scroll to position [0, 0]
click at [17, 115] on icon "Models" at bounding box center [23, 114] width 16 height 16
